Goal: Task Accomplishment & Management: Manage account settings

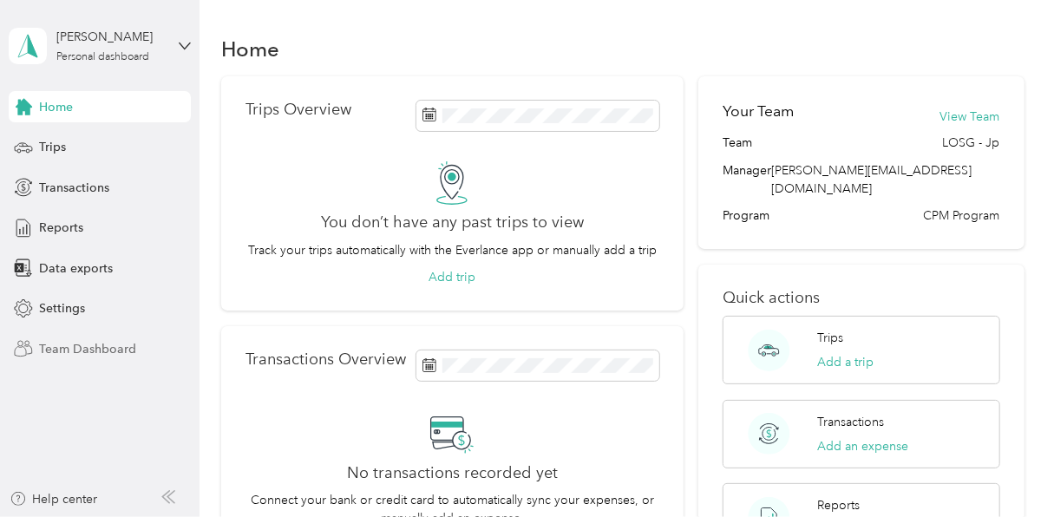
click at [95, 347] on span "Team Dashboard" at bounding box center [87, 349] width 97 height 18
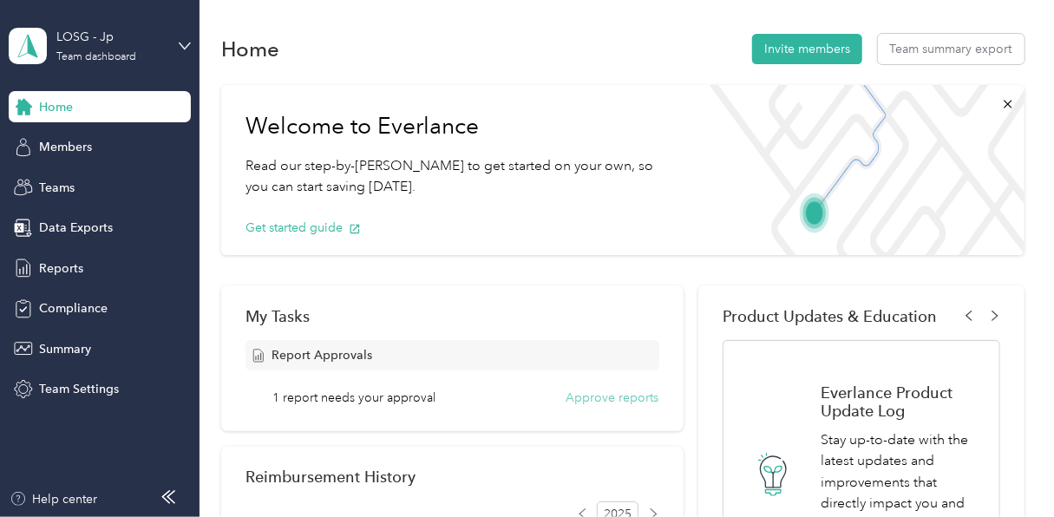
click at [573, 396] on button "Approve reports" at bounding box center [612, 397] width 93 height 18
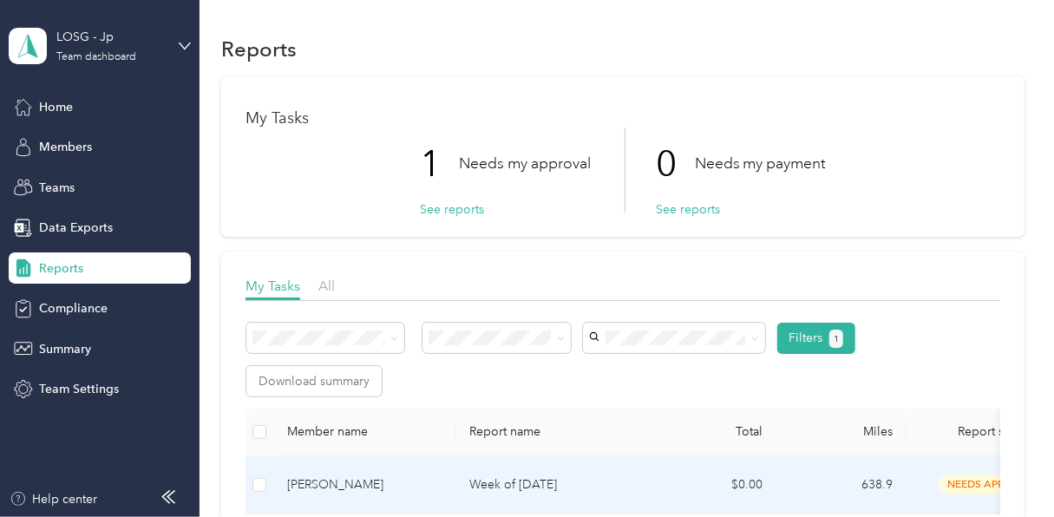
click at [480, 480] on p "Week of [DATE]" at bounding box center [550, 484] width 163 height 19
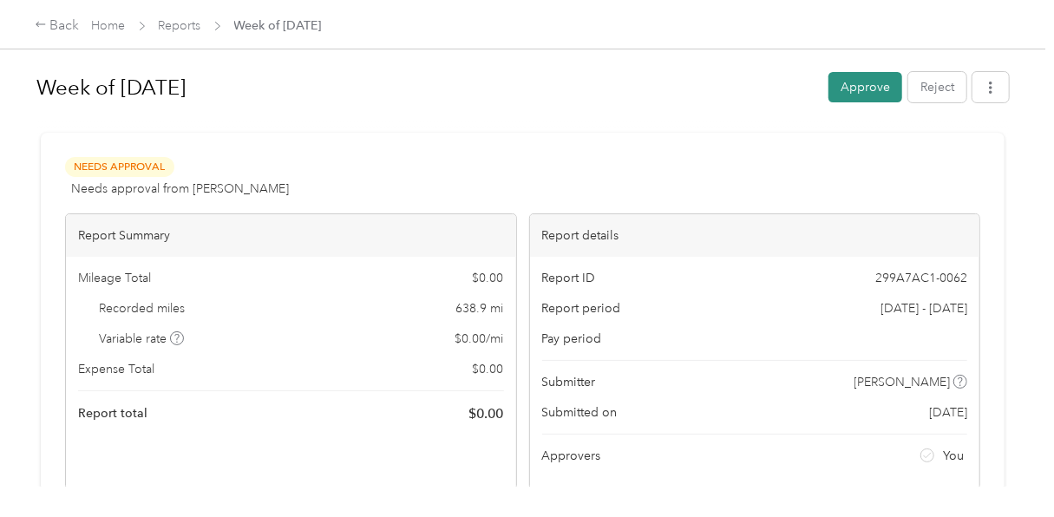
click at [854, 88] on button "Approve" at bounding box center [865, 87] width 74 height 30
